Goal: Task Accomplishment & Management: Use online tool/utility

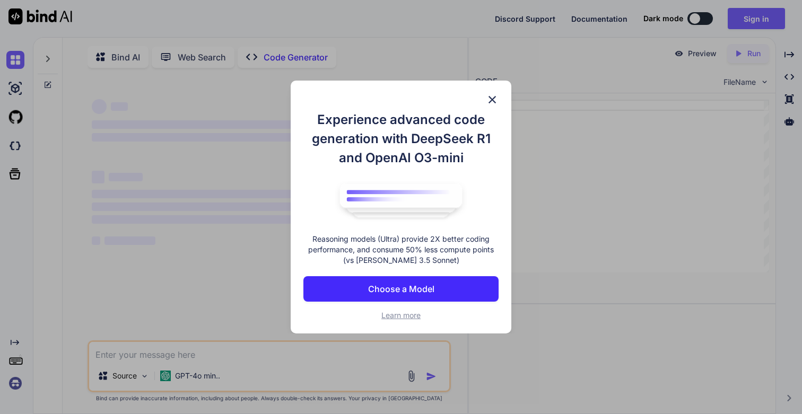
type textarea "x"
click at [493, 95] on img at bounding box center [492, 99] width 13 height 13
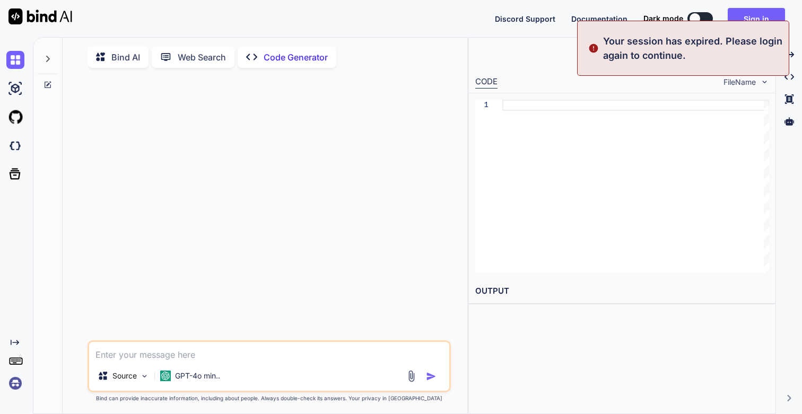
click at [21, 384] on img at bounding box center [15, 384] width 18 height 18
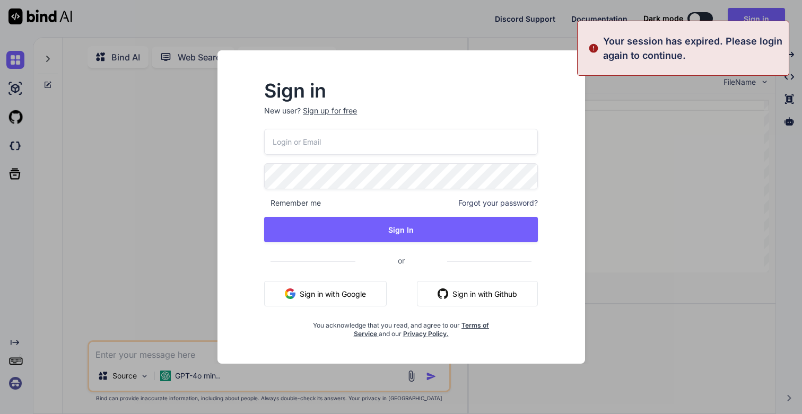
click at [340, 134] on input "email" at bounding box center [401, 142] width 274 height 26
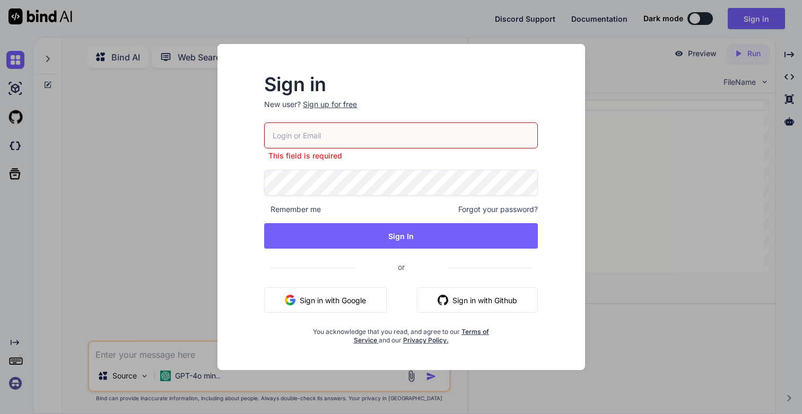
click at [325, 143] on input "email" at bounding box center [401, 136] width 274 height 26
paste input "[DOMAIN_NAME][EMAIL_ADDRESS][DOMAIN_NAME]"
type input "[DOMAIN_NAME][EMAIL_ADDRESS][DOMAIN_NAME]"
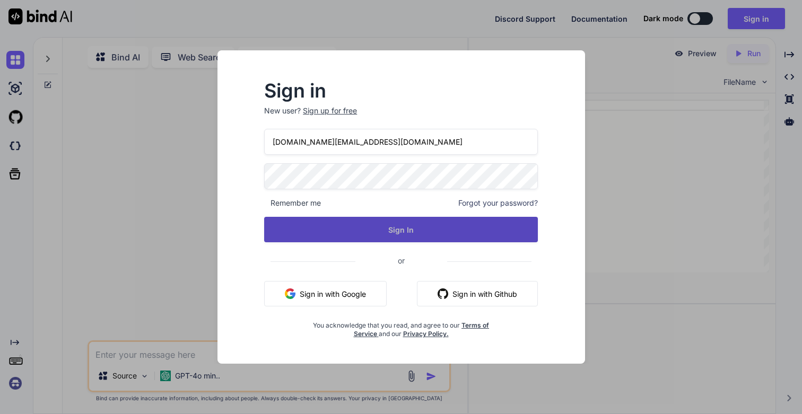
click at [365, 229] on button "Sign In" at bounding box center [401, 229] width 274 height 25
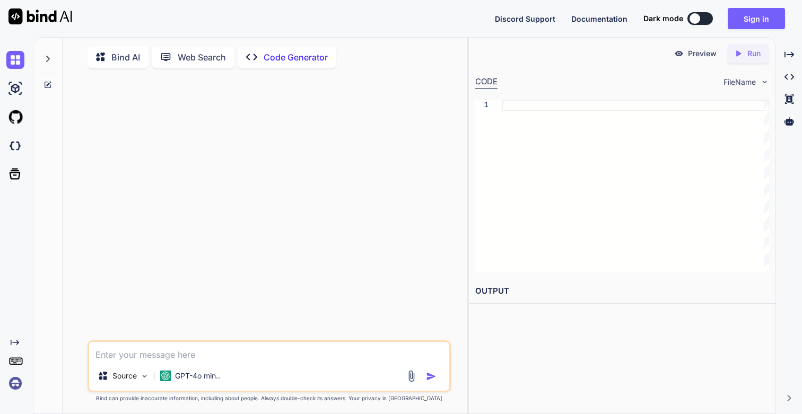
click at [18, 384] on img at bounding box center [15, 384] width 18 height 18
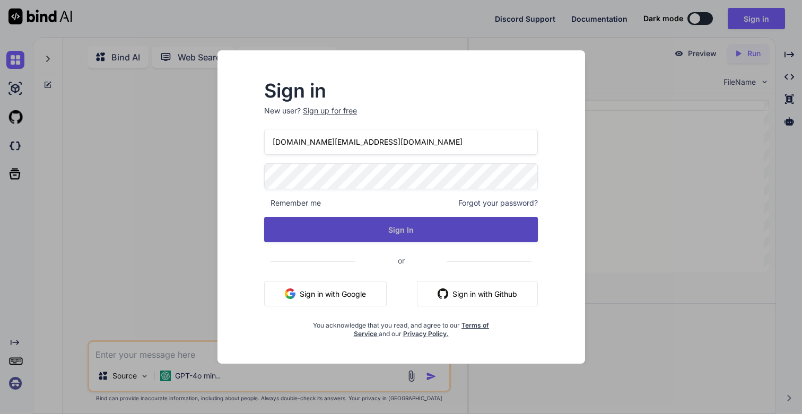
click at [419, 224] on button "Sign In" at bounding box center [401, 229] width 274 height 25
click at [413, 237] on button "Sign In" at bounding box center [401, 229] width 274 height 25
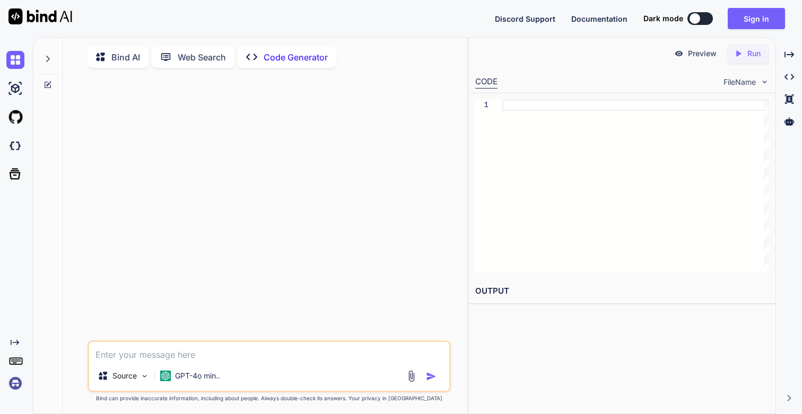
click at [13, 384] on img at bounding box center [15, 384] width 18 height 18
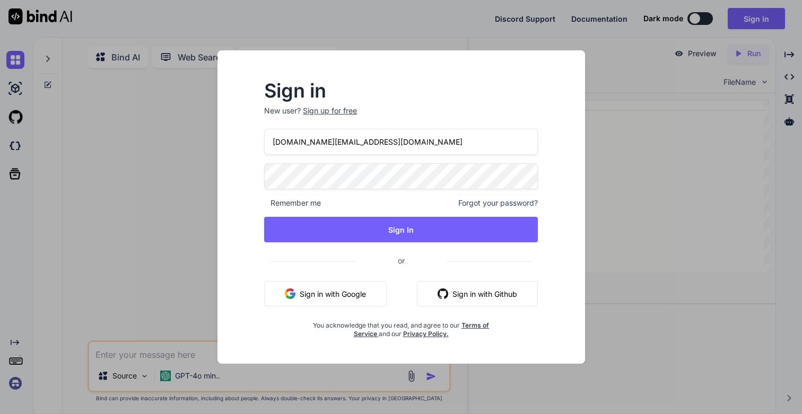
click at [100, 26] on div "Sign in New user? Sign up for free nydigital.io@outlook.com Remember me Forgot …" at bounding box center [401, 207] width 802 height 414
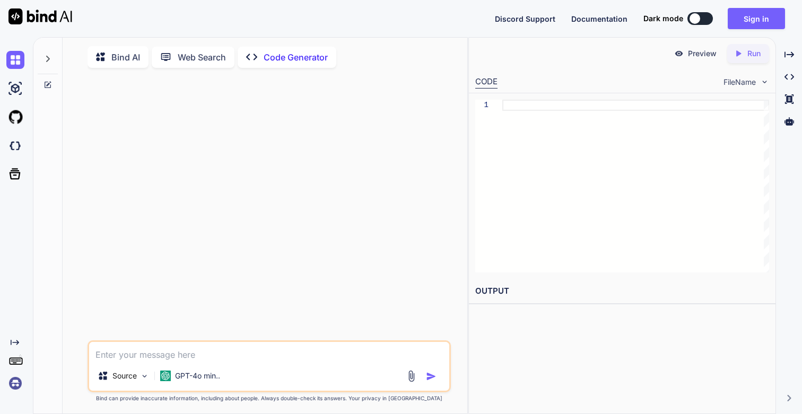
click at [47, 61] on icon at bounding box center [48, 59] width 4 height 6
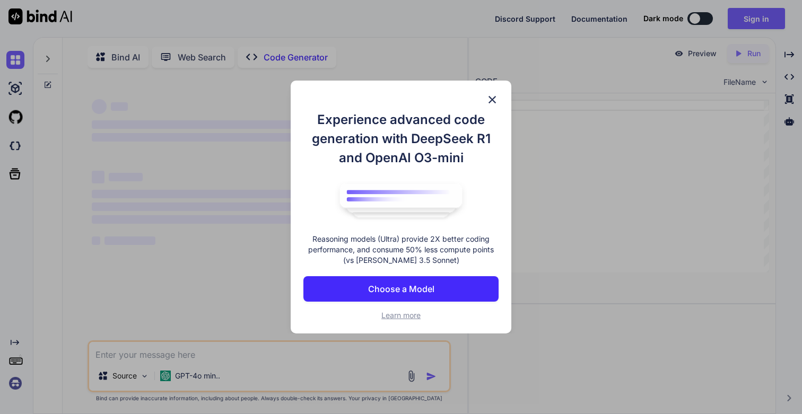
type textarea "x"
click at [495, 99] on img at bounding box center [492, 99] width 13 height 13
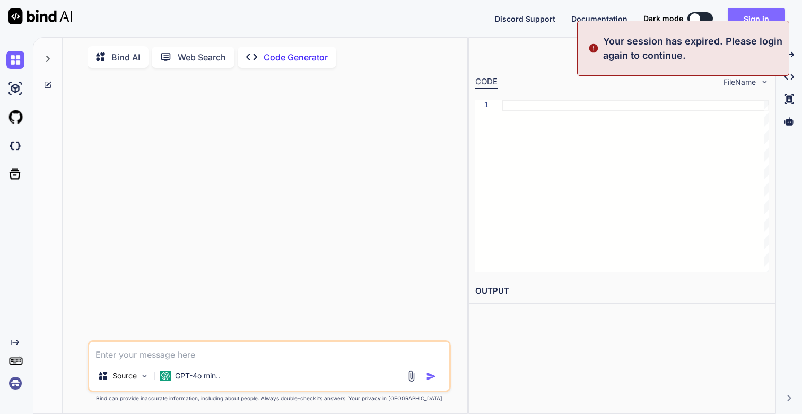
click at [768, 20] on button "Sign in" at bounding box center [756, 18] width 57 height 21
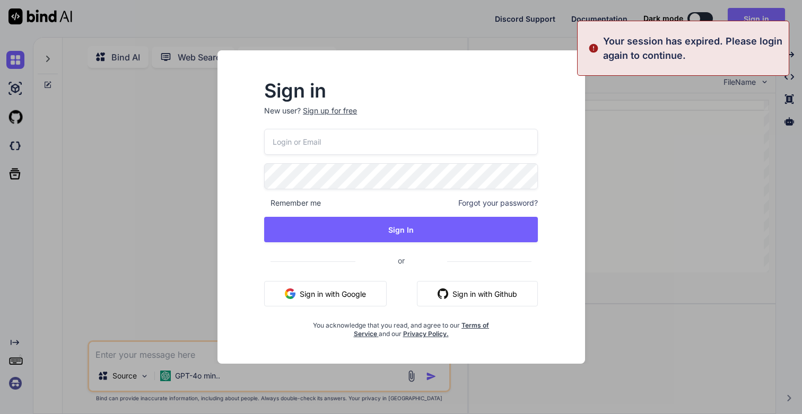
type input "[DOMAIN_NAME][EMAIL_ADDRESS][DOMAIN_NAME]"
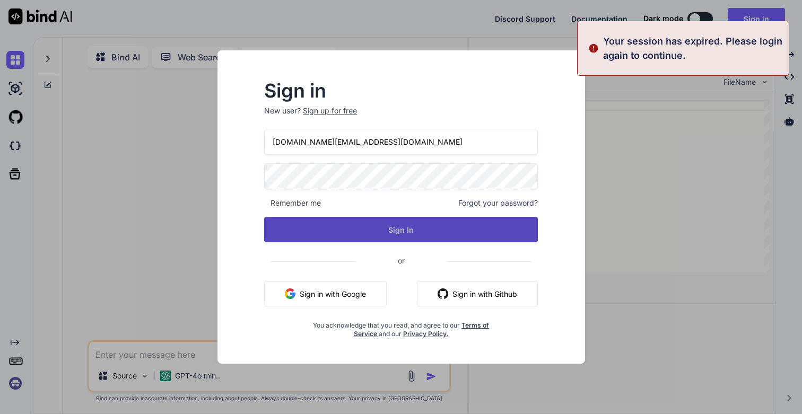
click at [376, 227] on button "Sign In" at bounding box center [401, 229] width 274 height 25
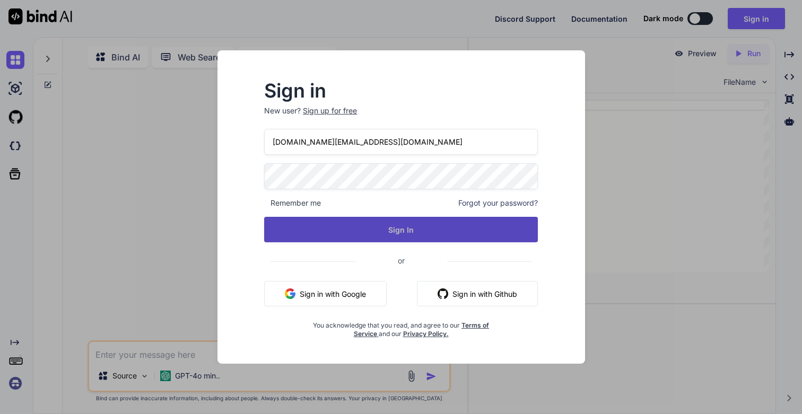
click at [398, 230] on button "Sign In" at bounding box center [401, 229] width 274 height 25
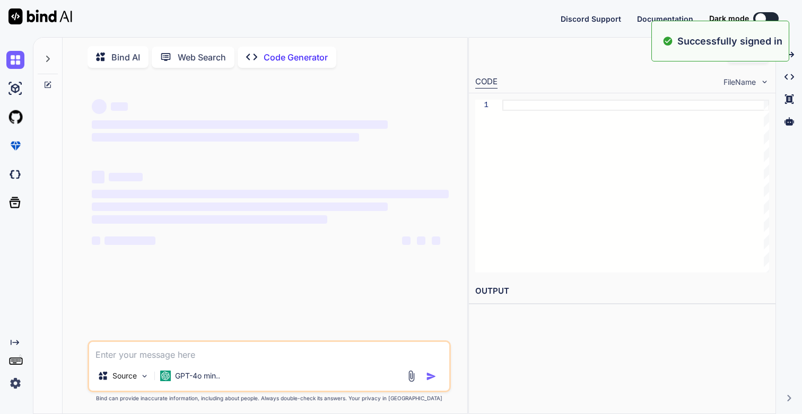
type textarea "x"
